Goal: Check status: Check status

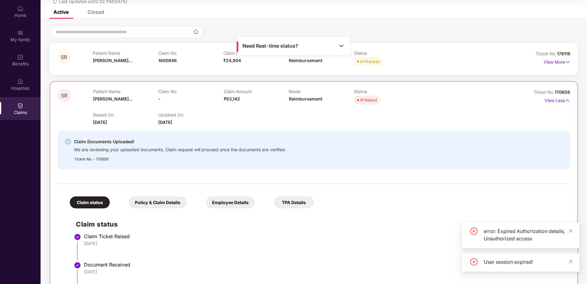
scroll to position [92, 0]
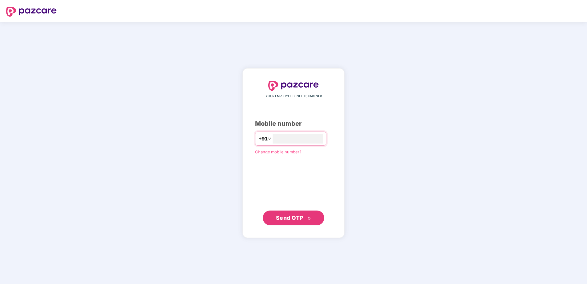
type input "**********"
click at [298, 223] on button "Send OTP" at bounding box center [293, 217] width 61 height 15
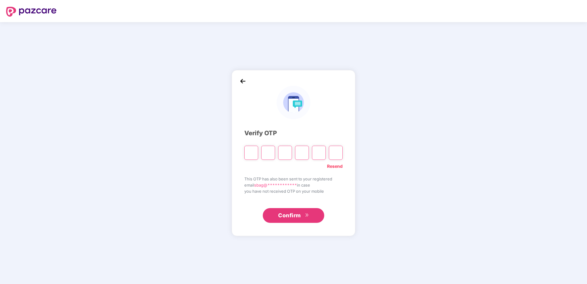
type input "*"
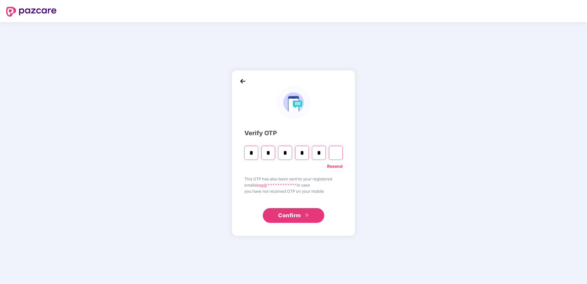
type input "*"
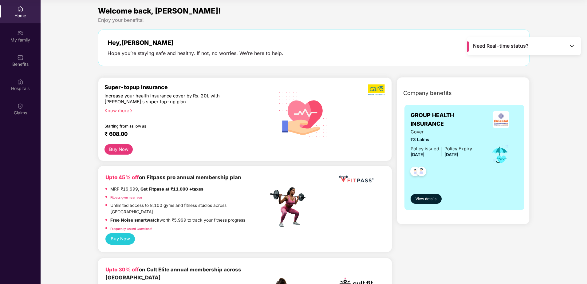
scroll to position [34, 0]
click at [25, 106] on div "Claims" at bounding box center [20, 108] width 41 height 23
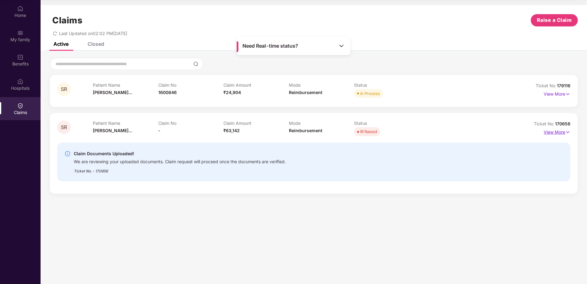
click at [562, 131] on p "View More" at bounding box center [556, 131] width 27 height 8
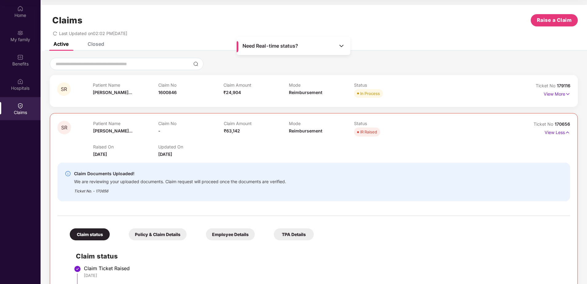
click at [341, 44] on img at bounding box center [341, 46] width 6 height 6
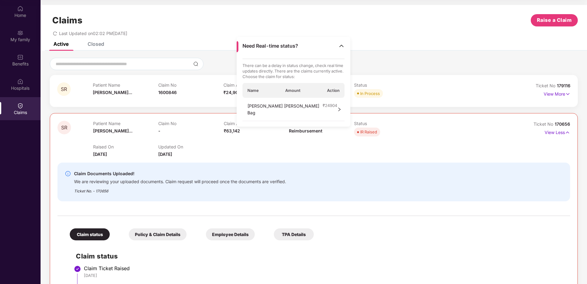
click at [249, 91] on span "Name" at bounding box center [252, 91] width 11 height 6
click at [291, 88] on span "Amount" at bounding box center [292, 91] width 15 height 6
click at [330, 89] on span "Action" at bounding box center [333, 91] width 13 height 6
click at [398, 63] on div at bounding box center [314, 64] width 528 height 12
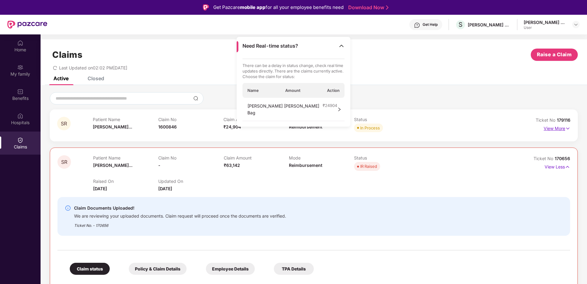
click at [564, 129] on p "View More" at bounding box center [556, 127] width 27 height 8
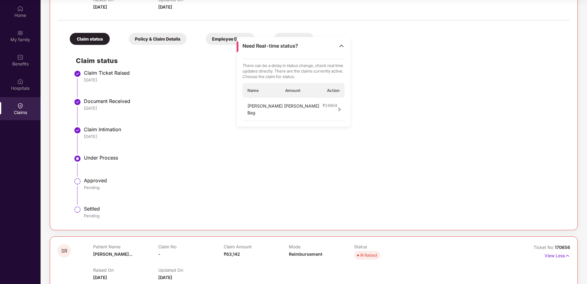
scroll to position [78, 0]
